Goal: Communication & Community: Answer question/provide support

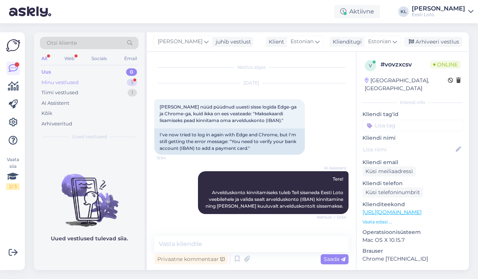
scroll to position [495, 0]
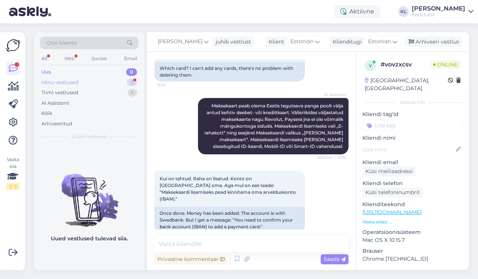
click at [97, 84] on div "Minu vestlused 3" at bounding box center [89, 82] width 99 height 11
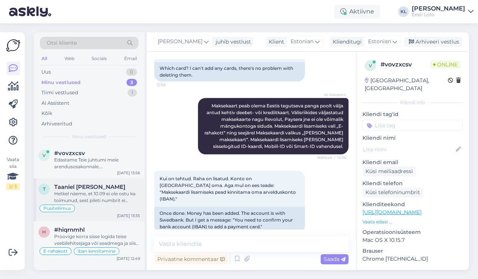
click at [100, 197] on div "Hetkel näeme, et 10.09 ei ole ostu ka toimunud, sest pileti numbrit ei [PERSON_…" at bounding box center [97, 198] width 86 height 14
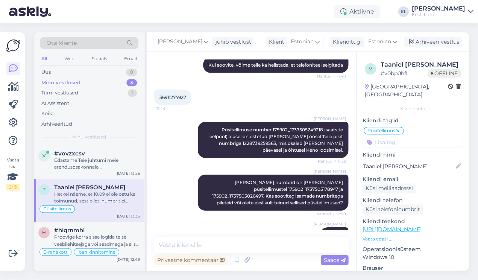
scroll to position [643, 0]
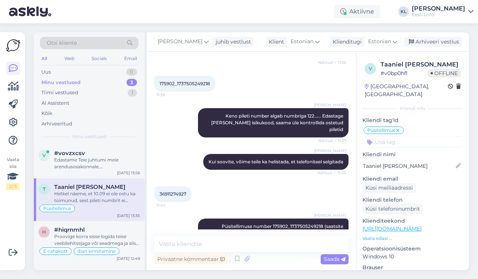
click at [175, 191] on span "36911274927" at bounding box center [172, 194] width 27 height 6
copy div "36911274927 11:44"
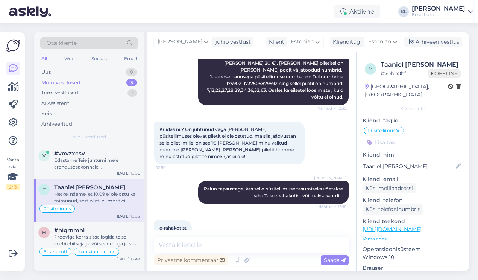
scroll to position [1235, 0]
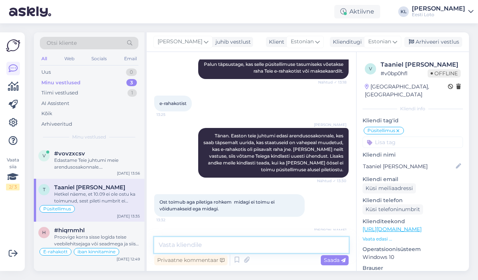
click at [199, 244] on textarea at bounding box center [251, 245] width 194 height 16
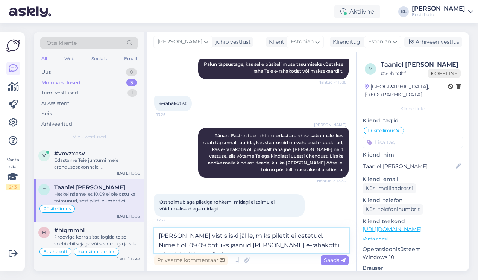
paste textarea "1228737430407"
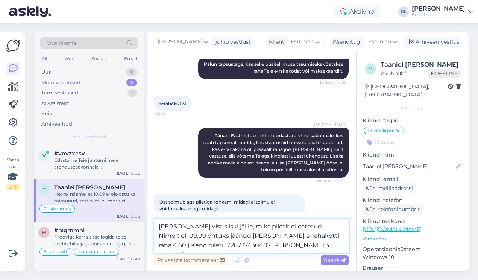
drag, startPoint x: 418, startPoint y: 211, endPoint x: 270, endPoint y: 241, distance: 151.1
click at [270, 241] on textarea "[PERSON_NAME] vist siiski jälile, miks piletit ei ostetud. Nimelt oli 09.09 õht…" at bounding box center [251, 235] width 194 height 34
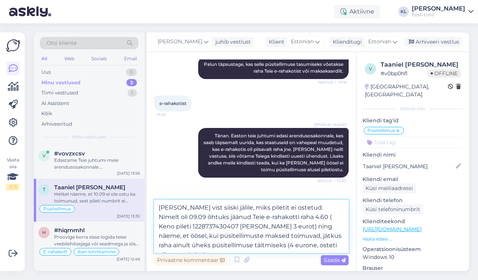
paste textarea "1228738221042"
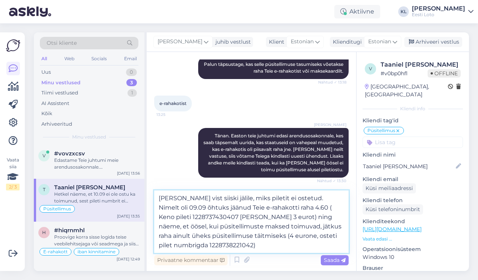
click at [330, 235] on textarea "[PERSON_NAME] vist siiski jälile, miks piletit ei ostetud. Nimelt oli 09.09 õht…" at bounding box center [251, 221] width 194 height 62
click at [263, 244] on textarea "[PERSON_NAME] vist siiski jälile, miks piletit ei ostetud. Nimelt oli 09.09 õht…" at bounding box center [251, 221] width 194 height 62
type textarea "[PERSON_NAME] vist siiski jälile, miks piletit ei ostetud. Nimelt oli 09.09 õht…"
click at [324, 258] on span "Saada" at bounding box center [335, 259] width 22 height 7
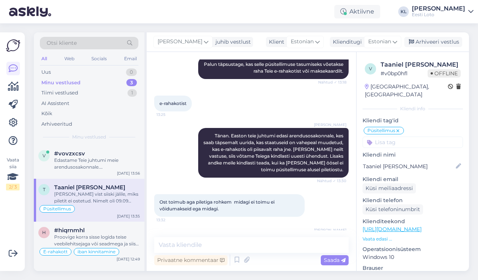
scroll to position [1301, 0]
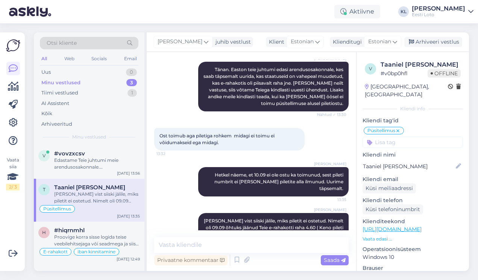
click at [185, 235] on icon at bounding box center [185, 237] width 5 height 5
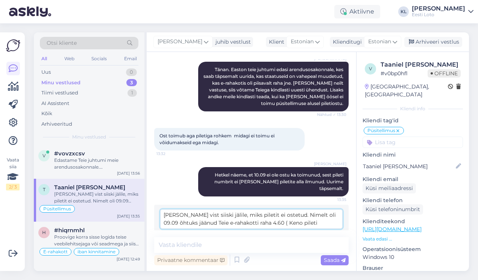
click at [335, 205] on div "[PERSON_NAME] vist siiski jälile, miks piletit ei ostetud. Nimelt oli 09.09 õht…" at bounding box center [251, 230] width 194 height 50
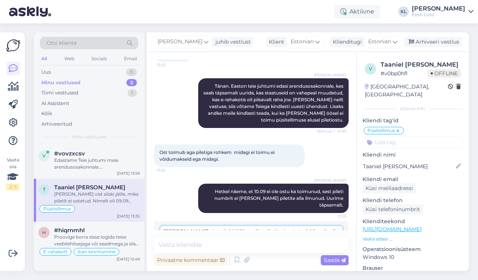
click at [302, 226] on textarea "[PERSON_NAME] vist siiski jälile, miks piletit ei ostetud. Nimelt oli 09.09 õht…" at bounding box center [251, 236] width 182 height 20
click at [177, 226] on textarea "[PERSON_NAME] vist siiski jälile, miks piletit ei ostetud. Nimelt oli 09.09 õht…" at bounding box center [251, 236] width 182 height 20
type textarea "[PERSON_NAME] vist siiski jälile, miks piletit ei ostetud. Nimelt oli 09.09 õht…"
click at [330, 248] on div "Muuda" at bounding box center [328, 257] width 28 height 18
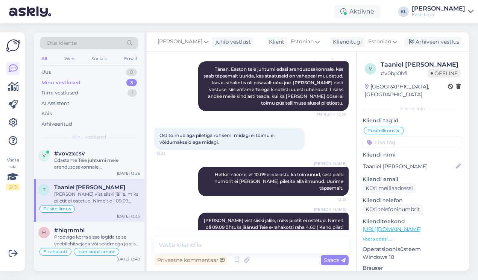
scroll to position [1301, 0]
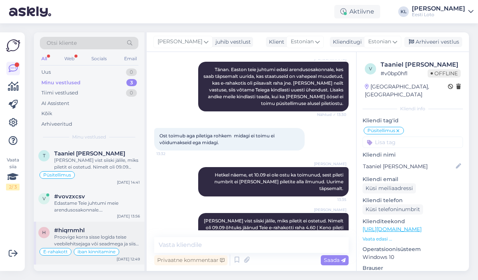
click at [90, 240] on div "Proovige korra sisse logida teise veebilehitsejaga või seadmega ja siis makseka…" at bounding box center [97, 240] width 86 height 14
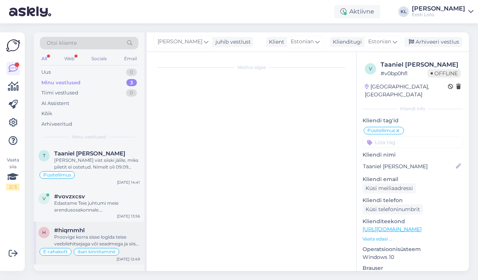
scroll to position [860, 0]
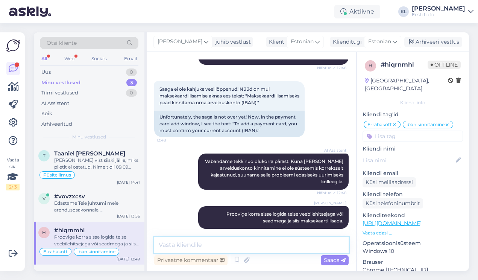
click at [230, 242] on textarea at bounding box center [251, 245] width 194 height 16
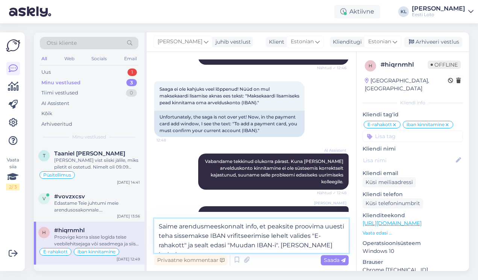
click at [230, 236] on textarea "Saime arendusmeeskonnalt info, et peaksite proovima uuesti teha sissemakse IBAN…" at bounding box center [251, 235] width 194 height 34
click at [338, 246] on textarea "Saime arendusmeeskonnalt info, et peaksite proovima uuesti teha sissemakse IBAN…" at bounding box center [251, 235] width 194 height 34
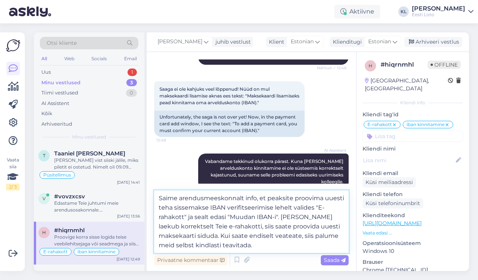
click at [188, 245] on textarea "Saime arendusmeeskonnalt info, et peaksite proovima uuesti teha sissemakse IBAN…" at bounding box center [251, 221] width 194 height 62
click at [268, 248] on textarea "Saime arendusmeeskonnalt info, et peaksite proovima uuesti teha sissemakse IBAN…" at bounding box center [251, 221] width 194 height 62
type textarea "Saime arendusmeeskonnalt info, et peaksite proovima uuesti teha sissemakse IBAN…"
click at [329, 261] on span "Saada" at bounding box center [335, 259] width 22 height 7
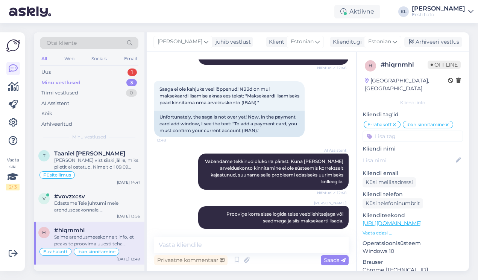
scroll to position [926, 0]
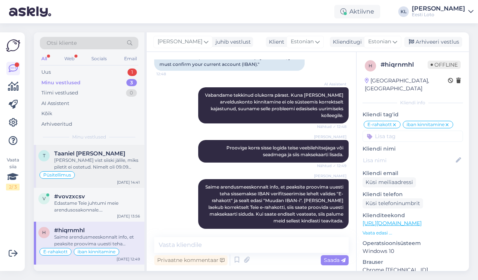
click at [88, 167] on div "[PERSON_NAME] vist siiski jälile, miks piletit ei ostetud. Nimelt oli 09.09 õht…" at bounding box center [97, 164] width 86 height 14
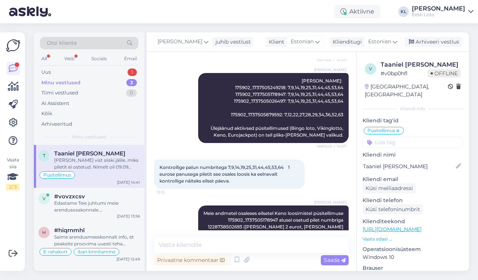
scroll to position [1301, 0]
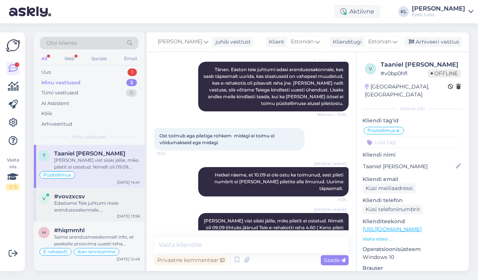
click at [92, 206] on div "Edastame Teie juhtumi meie arendusosakonnale. [PERSON_NAME] täpsema vastuse, mi…" at bounding box center [97, 207] width 86 height 14
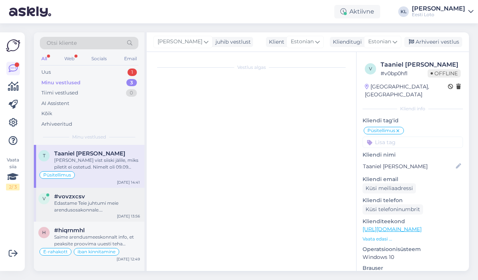
scroll to position [662, 0]
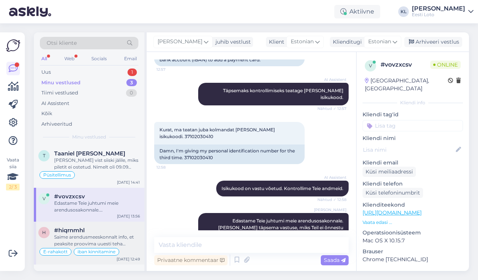
click at [101, 234] on div "Saime arendusmeeskonnalt info, et peaksite proovima uuesti teha sissemakse IBAN…" at bounding box center [97, 240] width 86 height 14
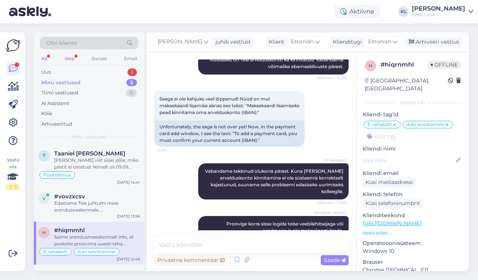
scroll to position [850, 0]
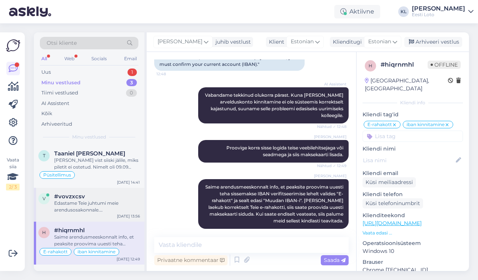
click at [98, 202] on div "Edastame Teie juhtumi meie arendusosakonnale. [PERSON_NAME] täpsema vastuse, mi…" at bounding box center [97, 207] width 86 height 14
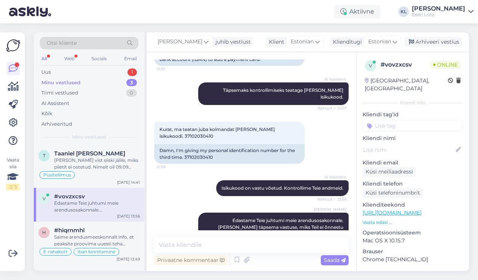
scroll to position [662, 0]
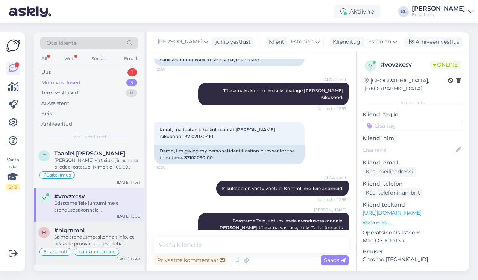
click at [88, 236] on div "Saime arendusmeeskonnalt info, et peaksite proovima uuesti teha sissemakse IBAN…" at bounding box center [97, 240] width 86 height 14
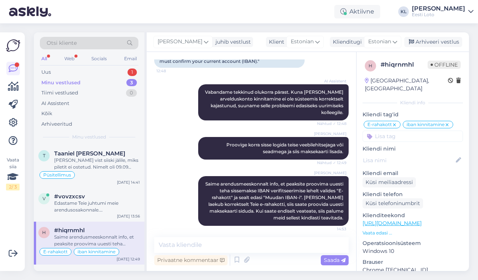
scroll to position [926, 0]
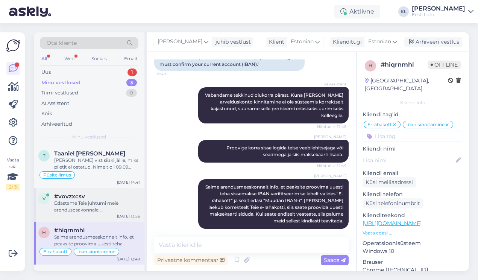
click at [68, 194] on span "#vovzxcsv" at bounding box center [69, 196] width 31 height 7
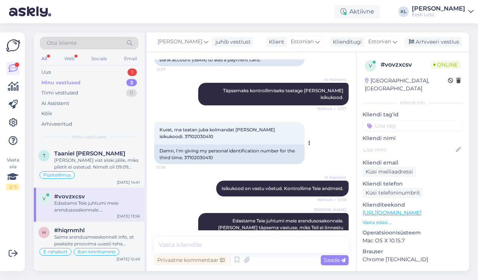
click at [176, 127] on span "Kurat, ma teatan juba kolmandat [PERSON_NAME] isikukoodi. 37102030410" at bounding box center [217, 133] width 117 height 12
copy div "37102030410 12:58"
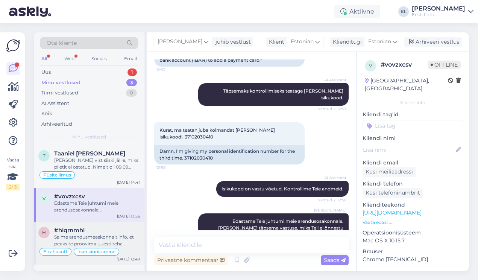
click at [82, 233] on div "Saime arendusmeeskonnalt info, et peaksite proovima uuesti teha sissemakse IBAN…" at bounding box center [97, 240] width 86 height 14
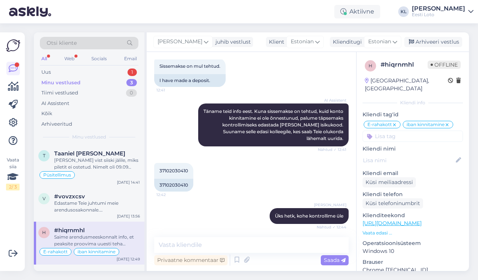
scroll to position [926, 0]
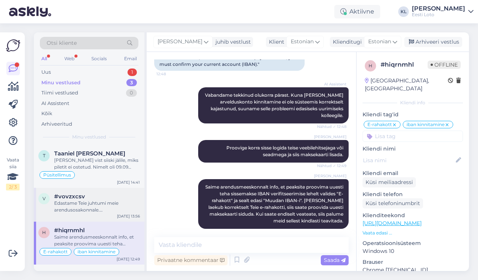
click at [82, 210] on div "Edastame Teie juhtumi meie arendusosakonnale. [PERSON_NAME] täpsema vastuse, mi…" at bounding box center [97, 207] width 86 height 14
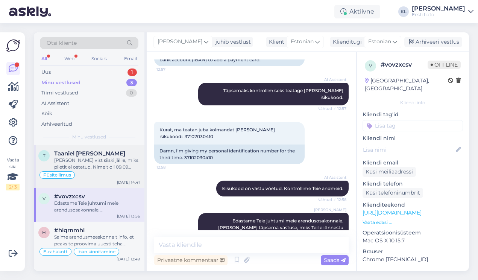
click at [92, 167] on div "[PERSON_NAME] vist siiski jälile, miks piletit ei ostetud. Nimelt oli 09.09 õht…" at bounding box center [97, 164] width 86 height 14
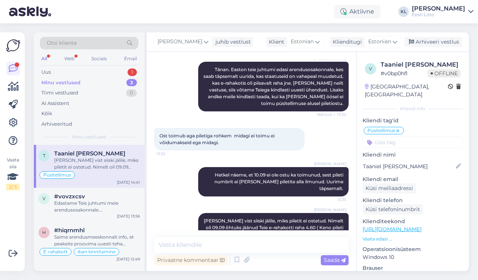
click at [119, 83] on div "Minu vestlused 3" at bounding box center [89, 82] width 99 height 11
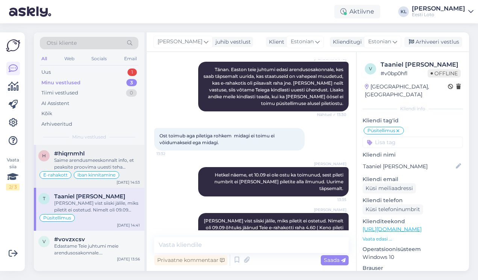
click at [98, 154] on div "#hiqrnmhl" at bounding box center [97, 153] width 86 height 7
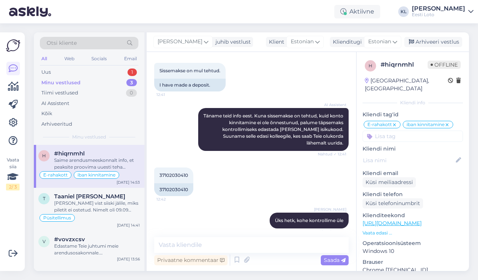
scroll to position [642, 0]
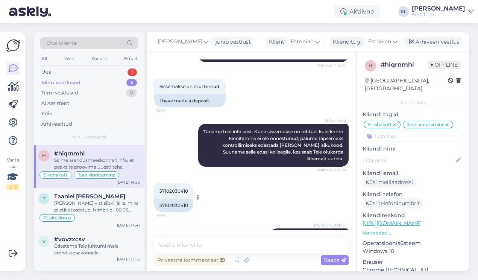
click at [170, 188] on span "37102030410" at bounding box center [173, 191] width 29 height 6
copy div "37102030410 12:42"
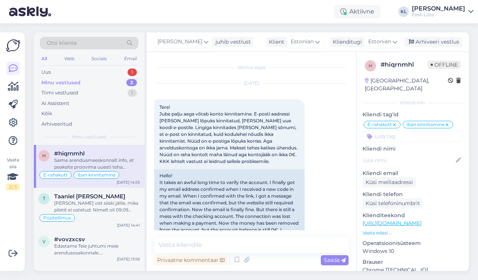
scroll to position [642, 0]
